Goal: Task Accomplishment & Management: Complete application form

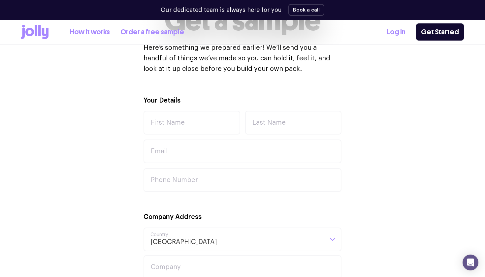
scroll to position [143, 0]
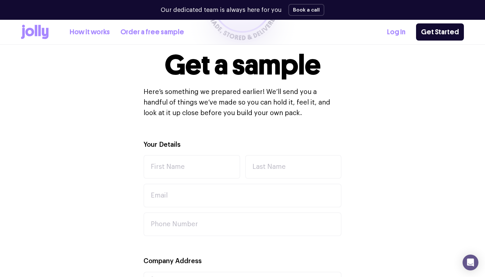
click at [97, 31] on link "How it works" at bounding box center [90, 32] width 40 height 11
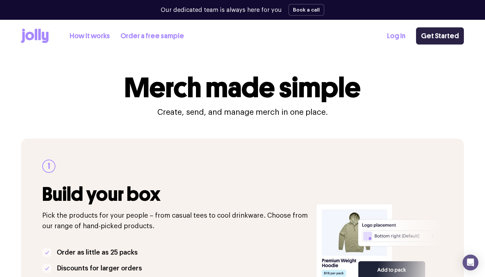
click at [441, 38] on link "Get Started" at bounding box center [440, 35] width 48 height 17
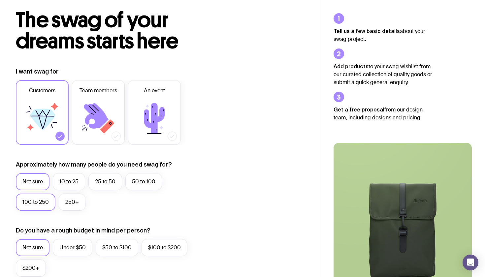
click at [43, 206] on label "100 to 250" at bounding box center [36, 202] width 40 height 17
click at [0, 0] on input "100 to 250" at bounding box center [0, 0] width 0 height 0
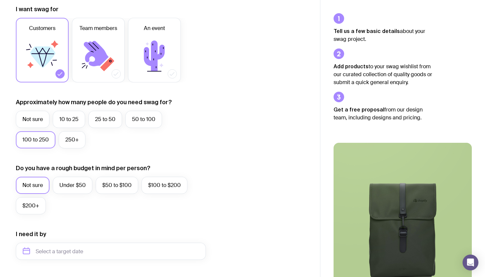
scroll to position [150, 0]
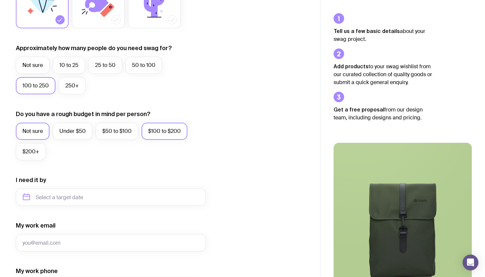
click at [159, 137] on label "$100 to $200" at bounding box center [165, 131] width 46 height 17
click at [0, 0] on input "$100 to $200" at bounding box center [0, 0] width 0 height 0
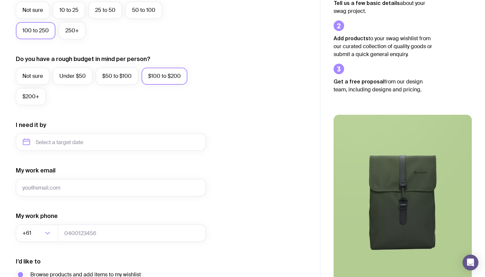
scroll to position [215, 0]
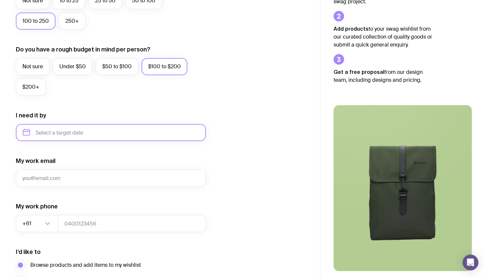
click at [126, 133] on input "text" at bounding box center [111, 132] width 190 height 17
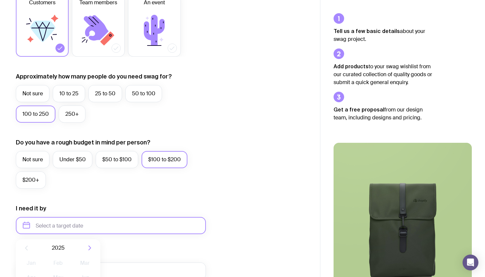
scroll to position [80, 0]
